Goal: Transaction & Acquisition: Purchase product/service

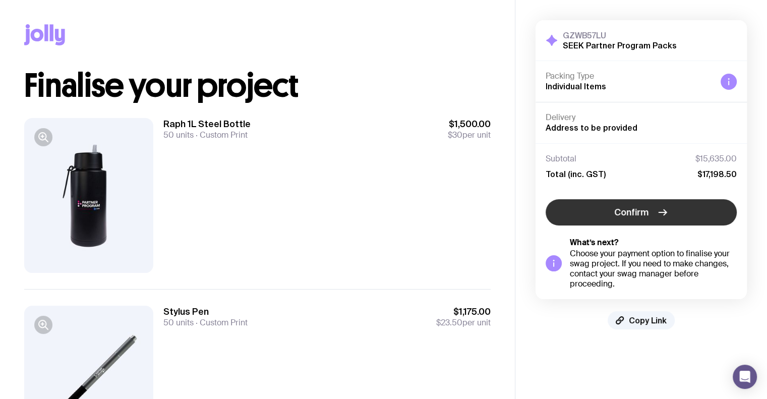
click at [658, 213] on icon "button" at bounding box center [663, 212] width 12 height 12
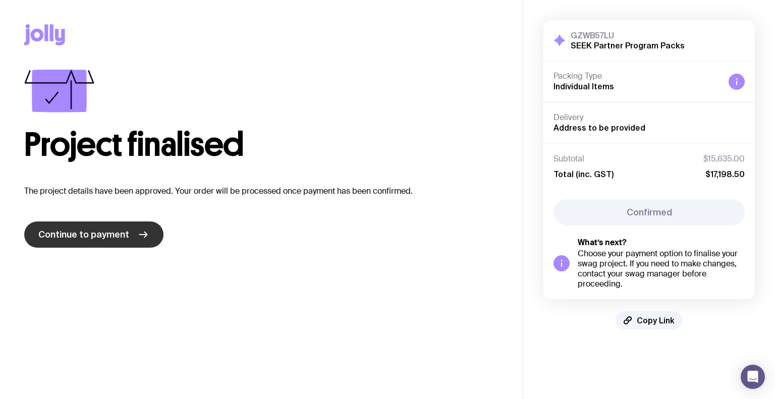
click at [146, 236] on link "Continue to payment" at bounding box center [93, 235] width 139 height 26
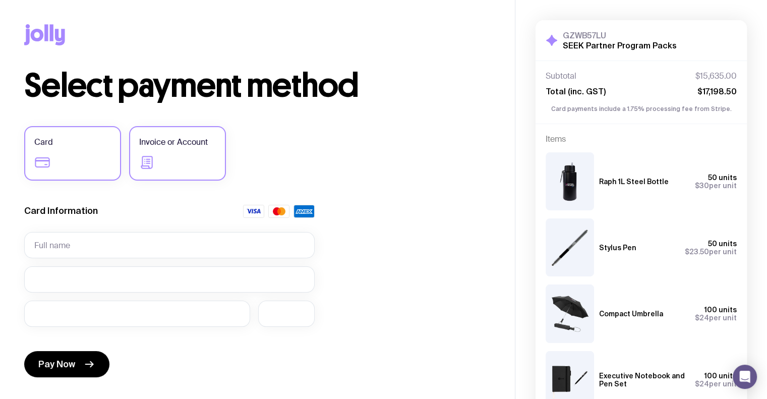
click at [215, 164] on label "Invoice or Account" at bounding box center [177, 153] width 97 height 54
click at [0, 0] on input "Invoice or Account" at bounding box center [0, 0] width 0 height 0
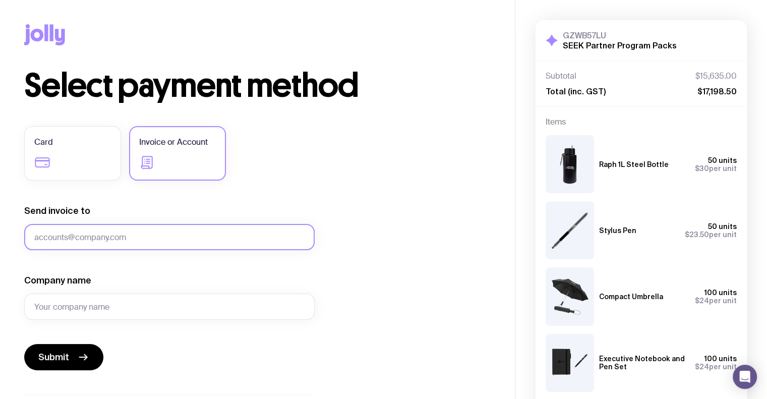
click at [118, 236] on input "Send invoice to" at bounding box center [169, 237] width 291 height 26
type input "[EMAIL_ADDRESS][DOMAIN_NAME]"
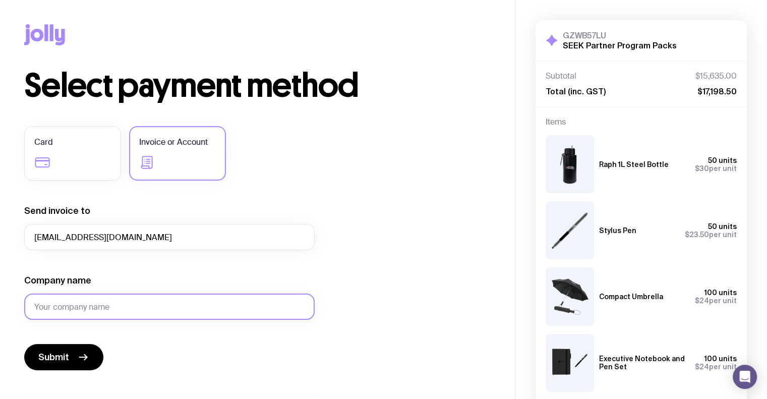
click at [123, 303] on input "Company name" at bounding box center [169, 307] width 291 height 26
type input "Seek Pty Ltd"
click at [63, 365] on button "Submit" at bounding box center [63, 357] width 79 height 26
